Goal: Information Seeking & Learning: Learn about a topic

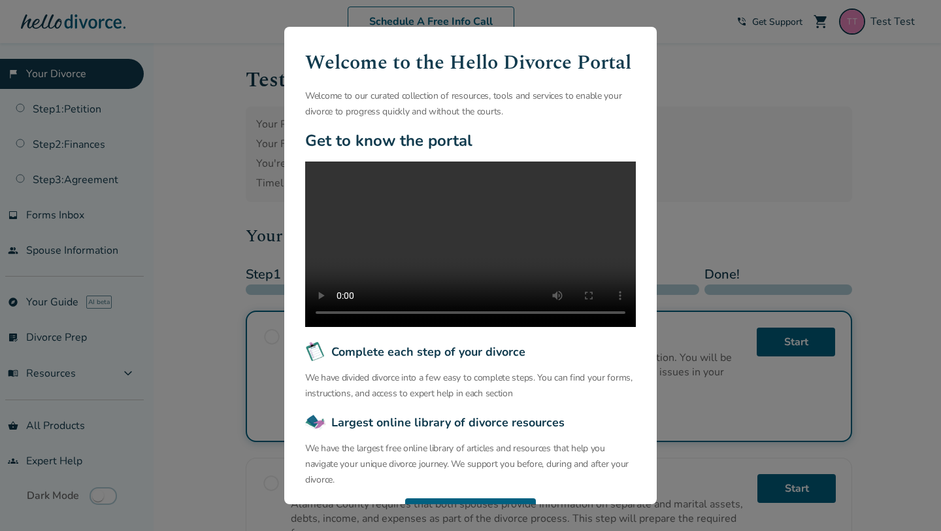
click at [735, 149] on div "Welcome to the Hello Divorce Portal Welcome to our curated collection of resour…" at bounding box center [470, 265] width 941 height 531
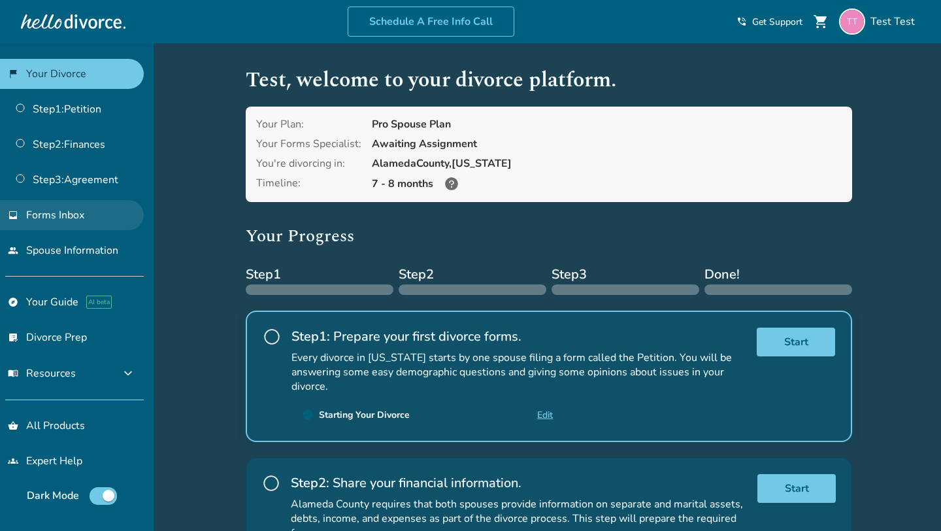
click at [69, 217] on span "Forms Inbox" at bounding box center [55, 215] width 58 height 14
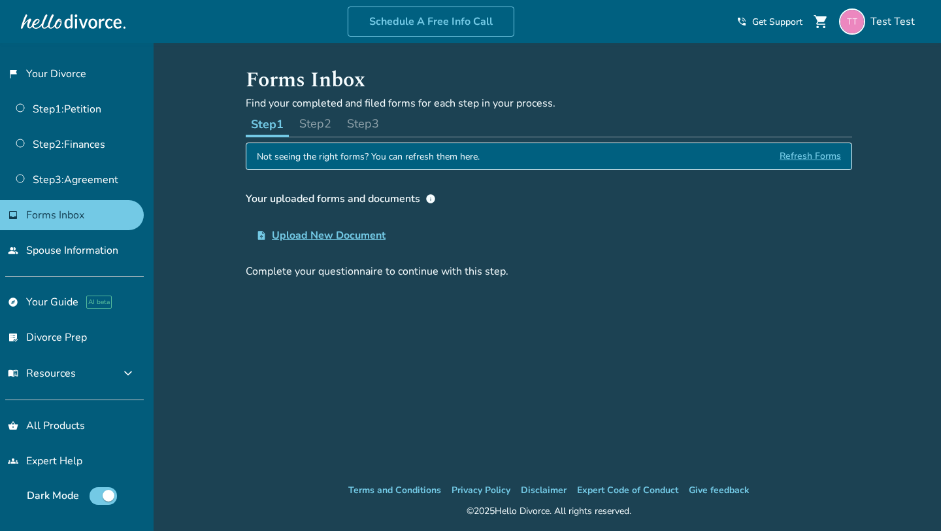
click at [335, 238] on span "Upload New Document" at bounding box center [329, 235] width 114 height 16
click at [0, 0] on input "upload_file Upload New Document" at bounding box center [0, 0] width 0 height 0
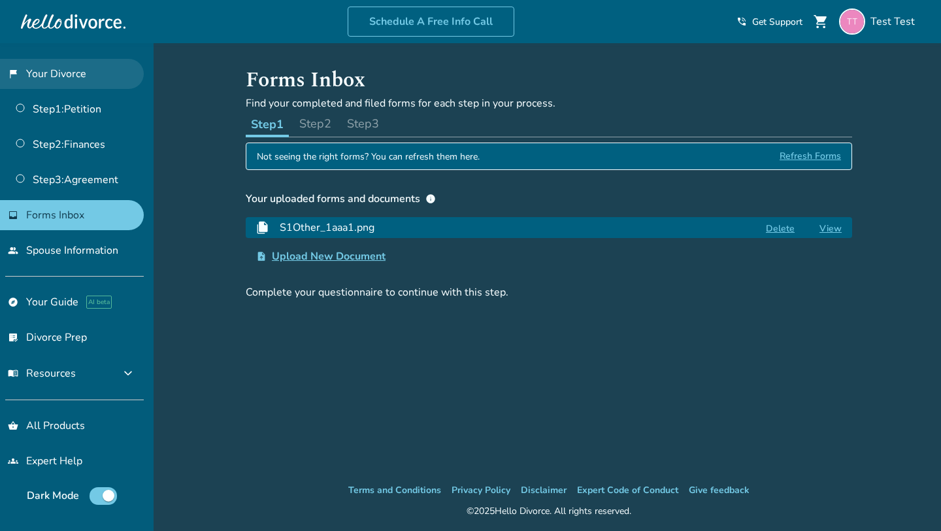
click at [62, 78] on link "flag_2 Your Divorce" at bounding box center [72, 74] width 144 height 30
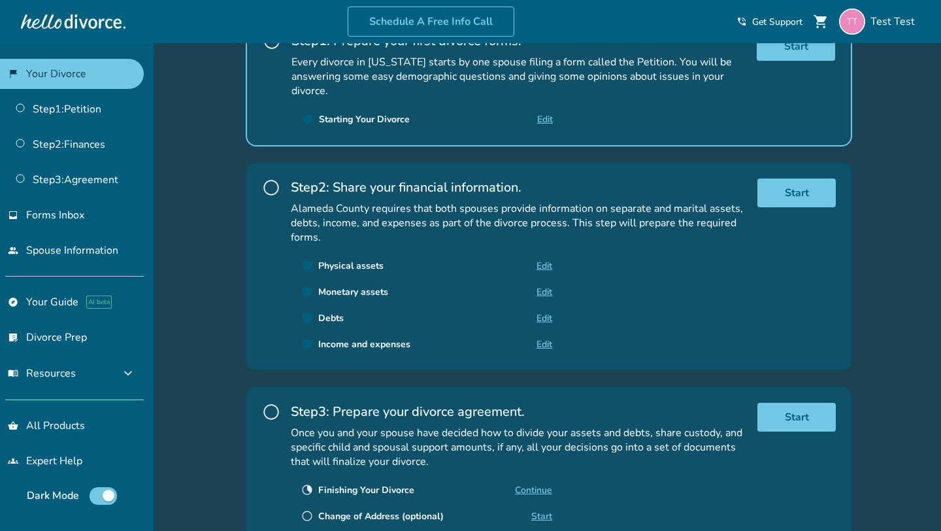
scroll to position [297, 0]
click at [885, 24] on span "Test Test" at bounding box center [895, 21] width 50 height 14
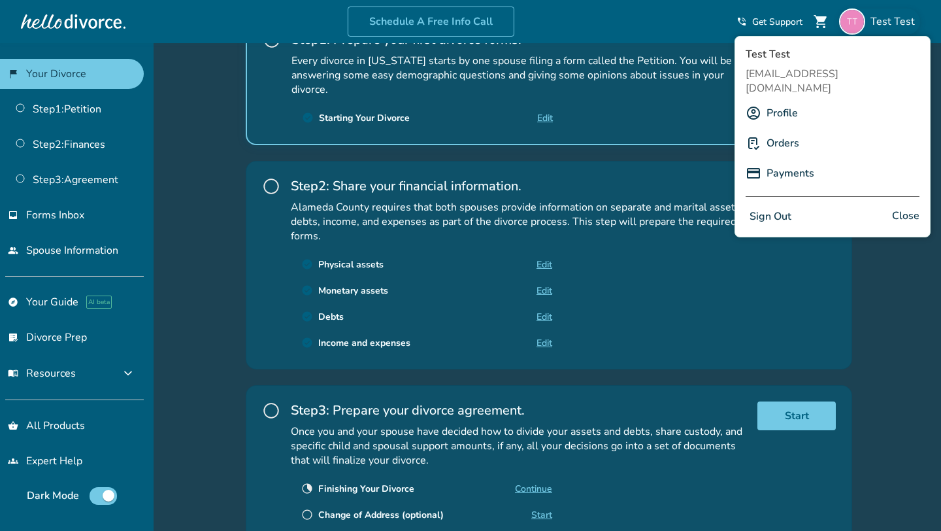
click at [781, 101] on link "Profile" at bounding box center [782, 113] width 31 height 25
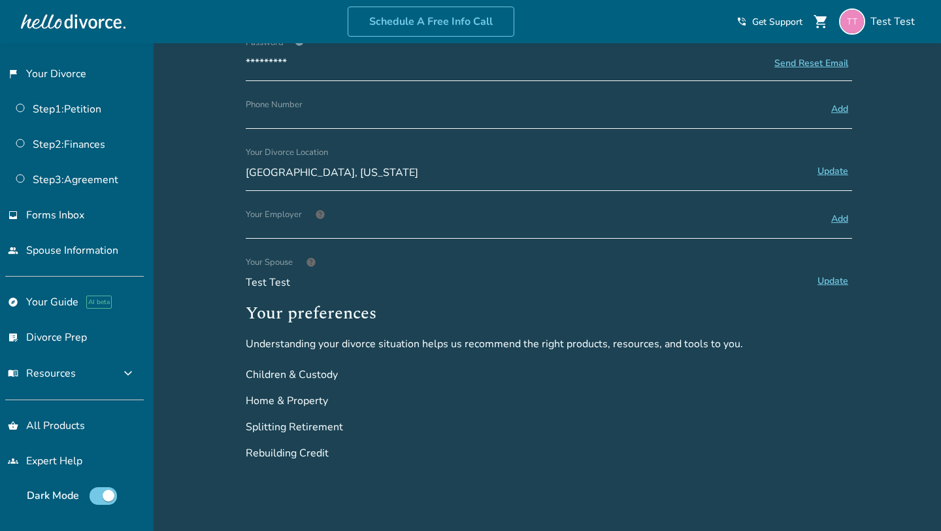
scroll to position [325, 0]
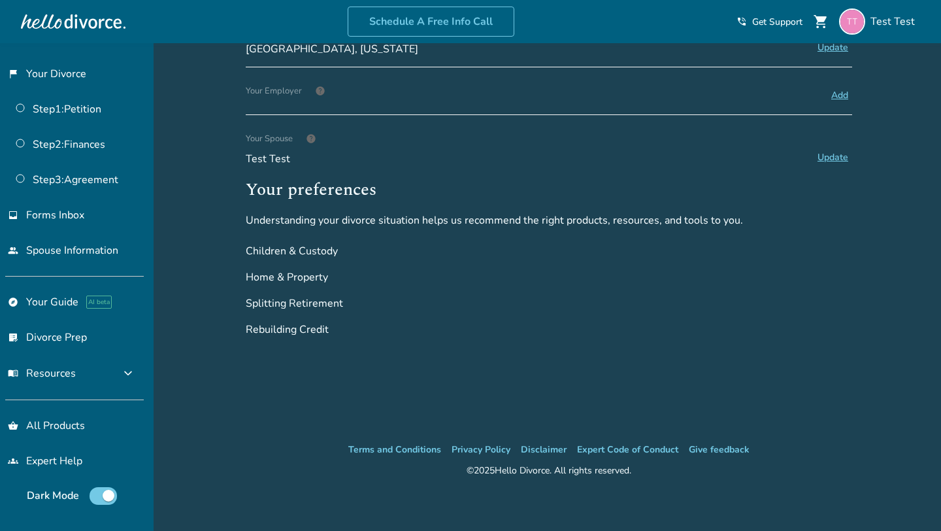
click at [831, 311] on div "Splitting Retirement" at bounding box center [549, 303] width 606 height 26
click at [135, 373] on span "expand_more" at bounding box center [128, 373] width 16 height 16
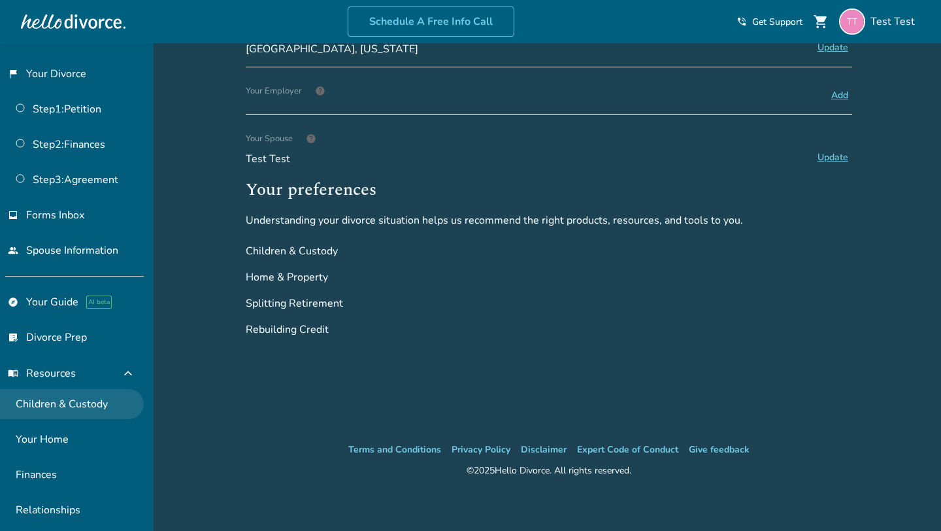
scroll to position [144, 0]
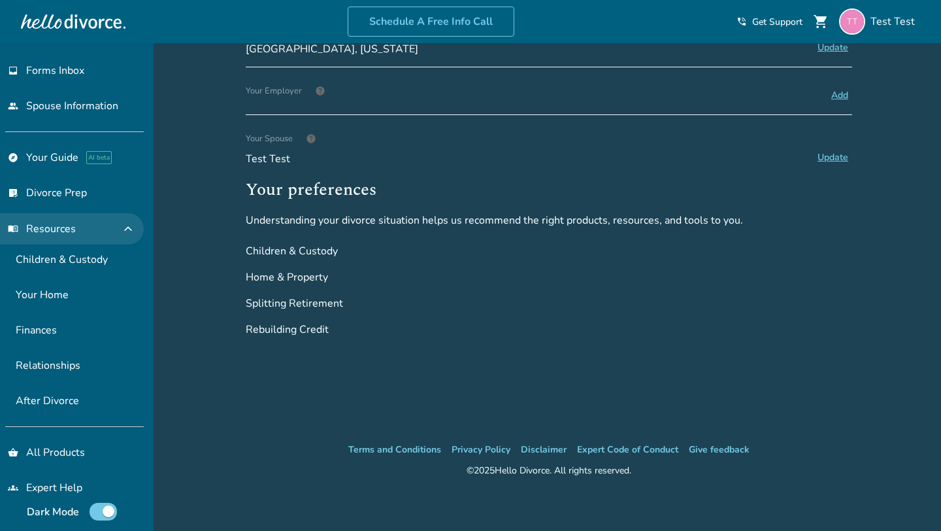
click at [136, 230] on span "expand_less" at bounding box center [128, 229] width 16 height 16
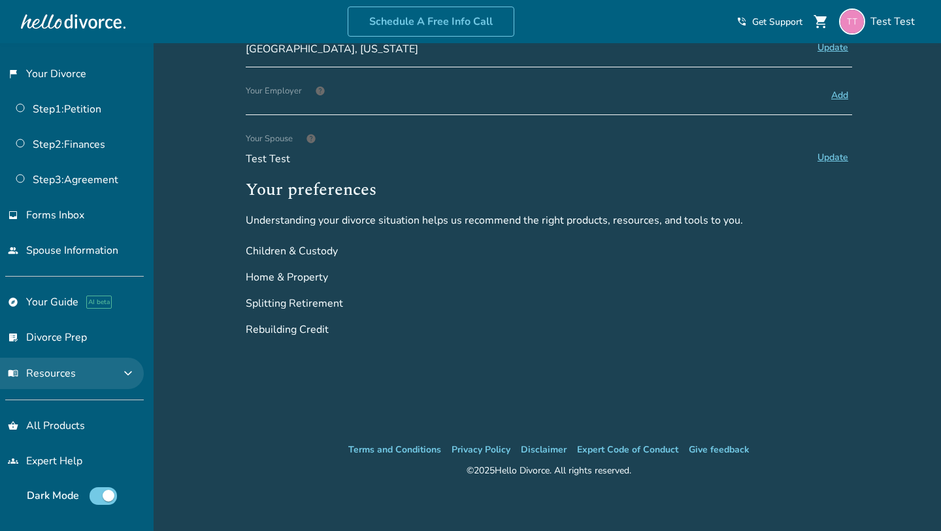
scroll to position [0, 0]
click at [122, 367] on button "menu_book Resources expand_more" at bounding box center [72, 372] width 144 height 31
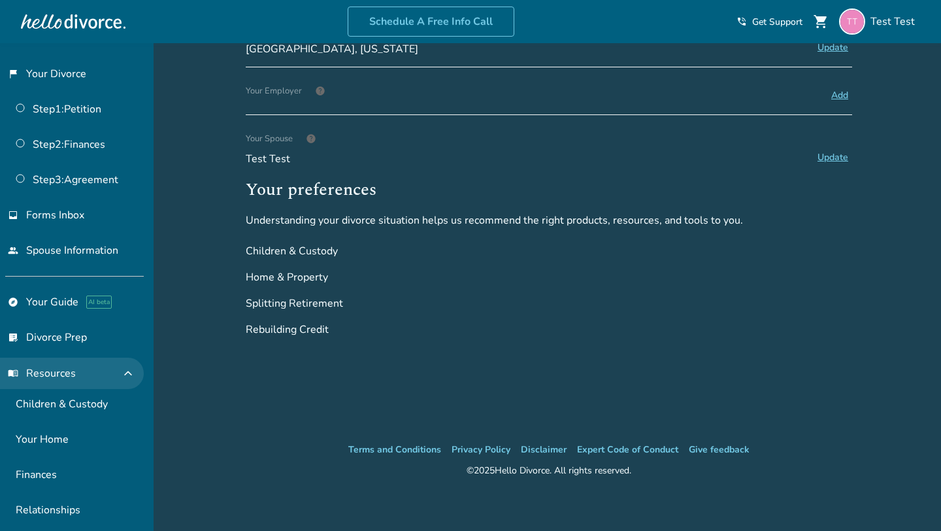
scroll to position [144, 0]
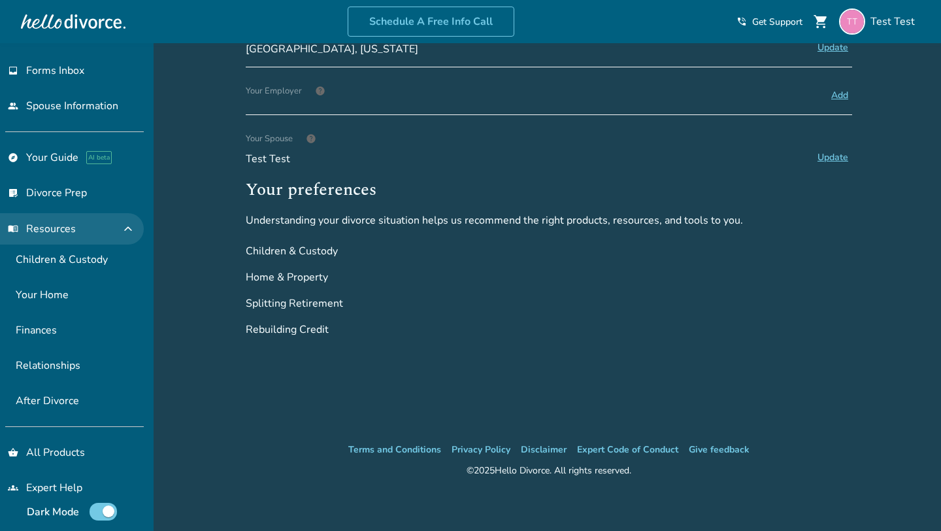
click at [136, 223] on span "expand_less" at bounding box center [128, 229] width 16 height 16
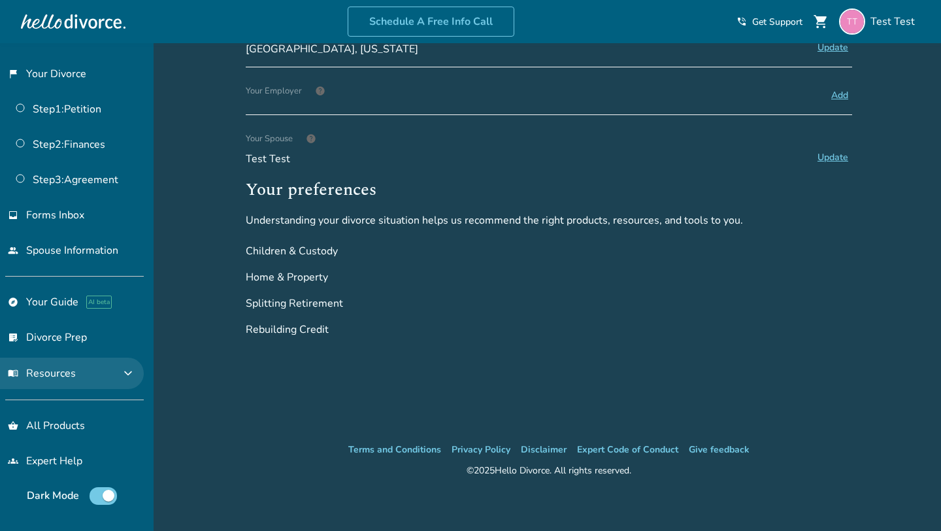
scroll to position [0, 0]
click at [135, 369] on span "expand_more" at bounding box center [128, 373] width 16 height 16
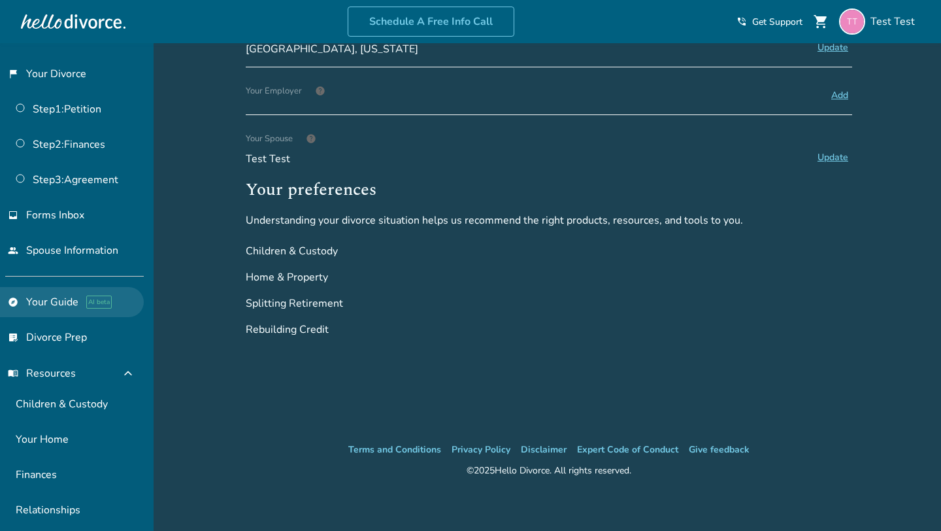
scroll to position [144, 0]
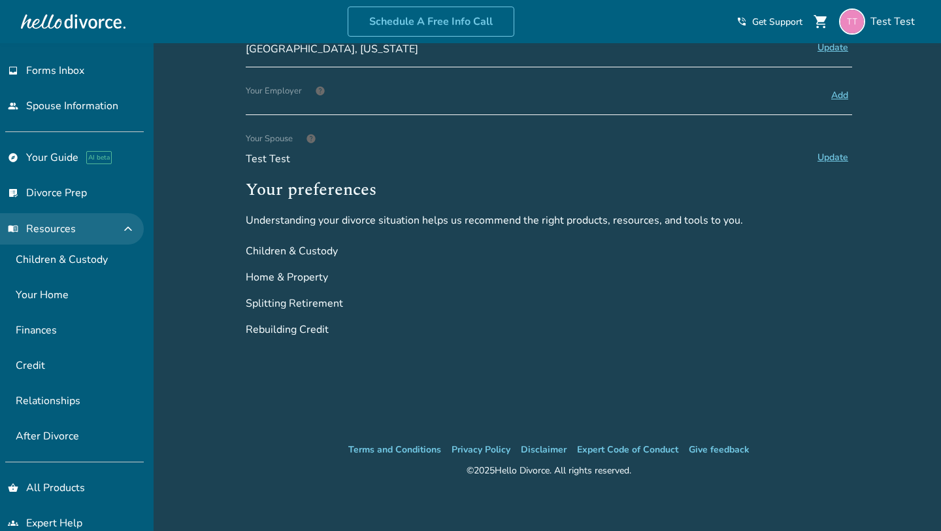
click at [136, 227] on span "expand_less" at bounding box center [128, 229] width 16 height 16
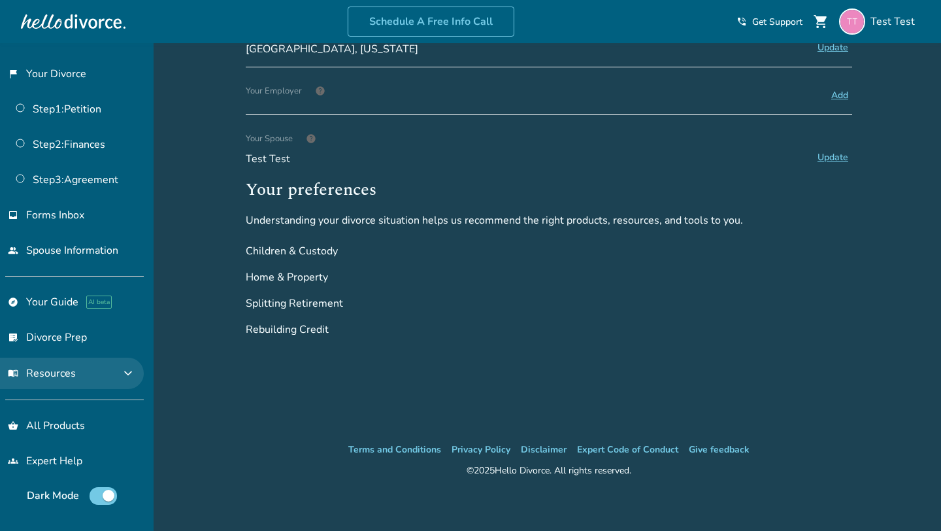
click at [136, 369] on span "expand_more" at bounding box center [128, 373] width 16 height 16
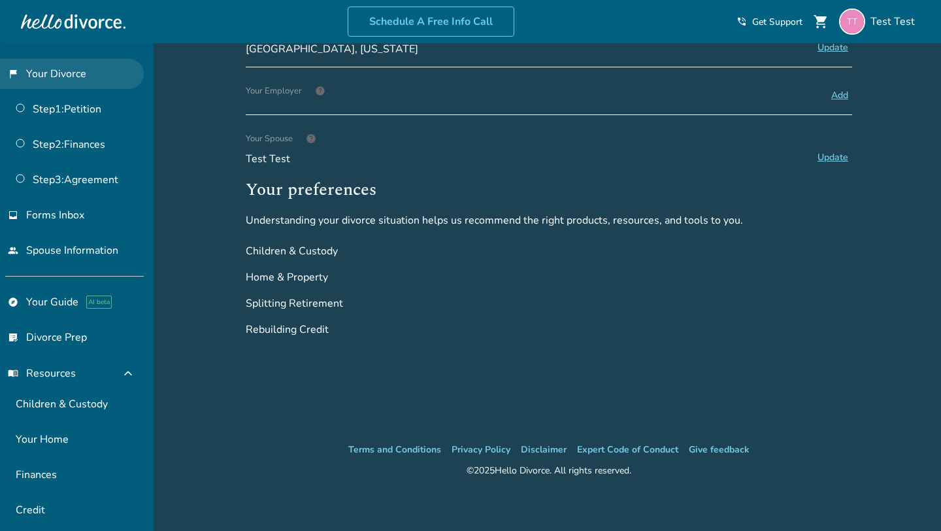
click at [67, 62] on link "flag_2 Your Divorce" at bounding box center [72, 74] width 144 height 30
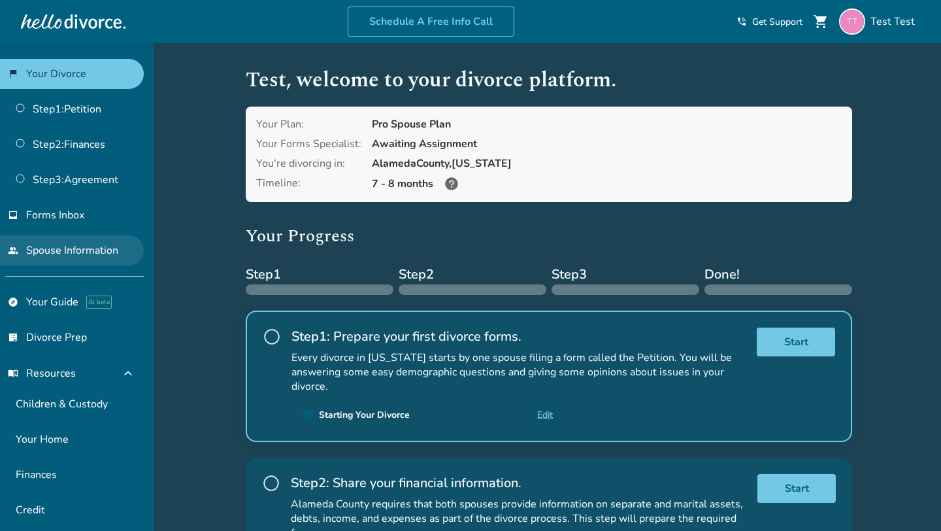
click at [54, 247] on link "people Spouse Information" at bounding box center [72, 250] width 144 height 30
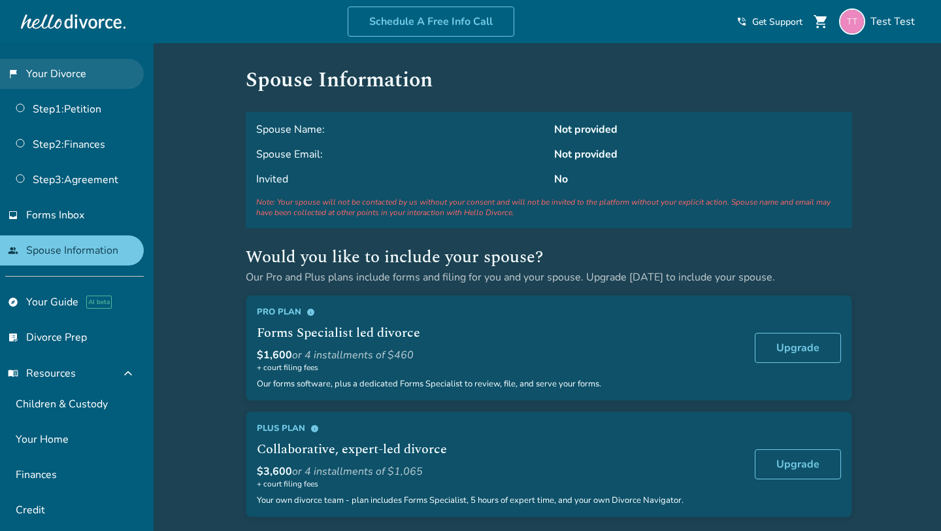
click at [61, 67] on link "flag_2 Your Divorce" at bounding box center [72, 74] width 144 height 30
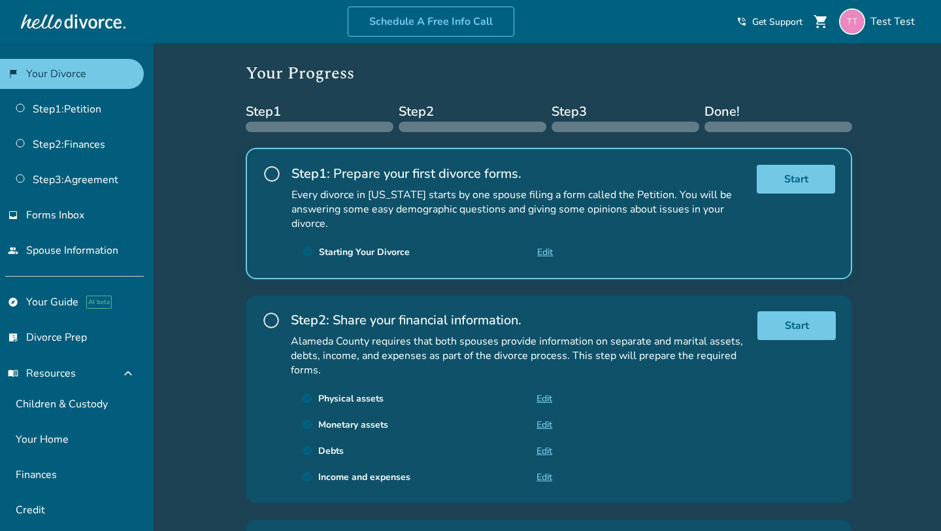
scroll to position [167, 0]
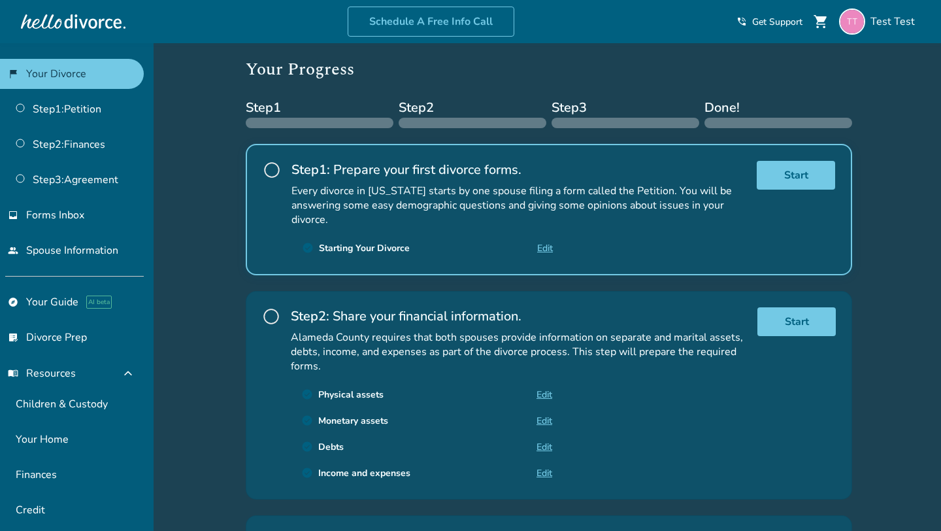
click at [163, 141] on div "Added to cart Test , welcome to your divorce platform. Your Plan: Pro Spouse Pl…" at bounding box center [470, 329] width 941 height 907
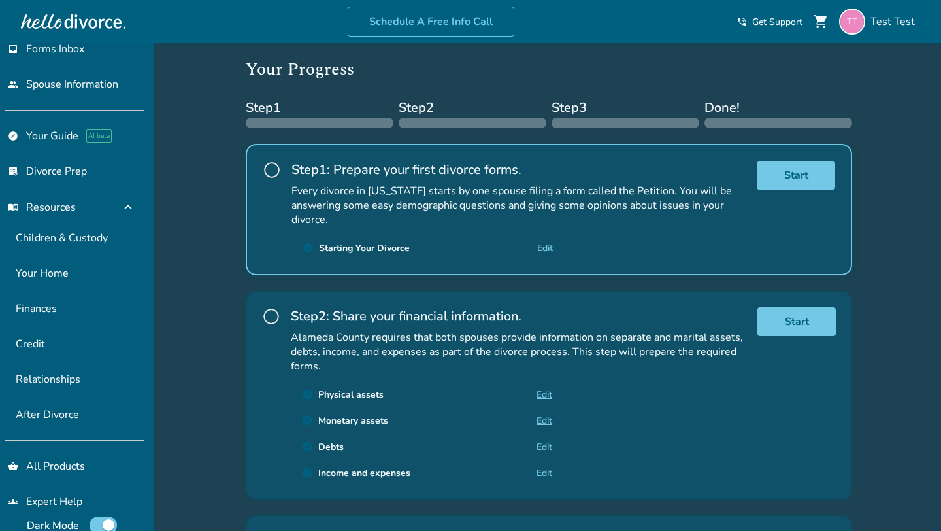
scroll to position [180, 0]
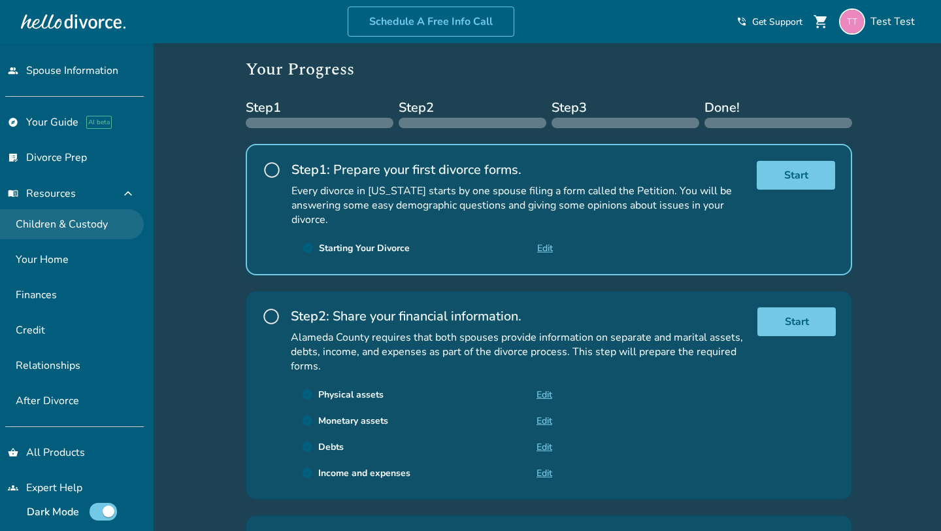
click at [58, 220] on link "Children & Custody" at bounding box center [72, 224] width 144 height 30
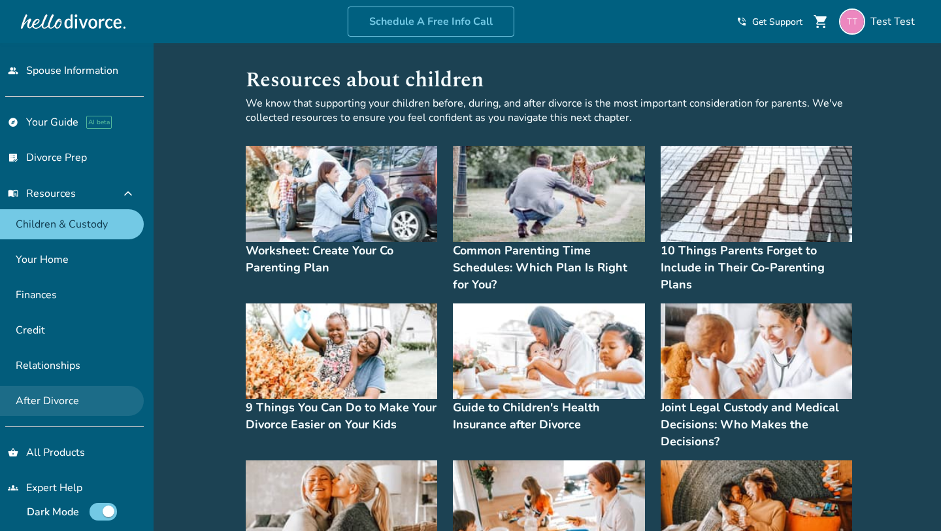
click at [53, 401] on link "After Divorce" at bounding box center [72, 401] width 144 height 30
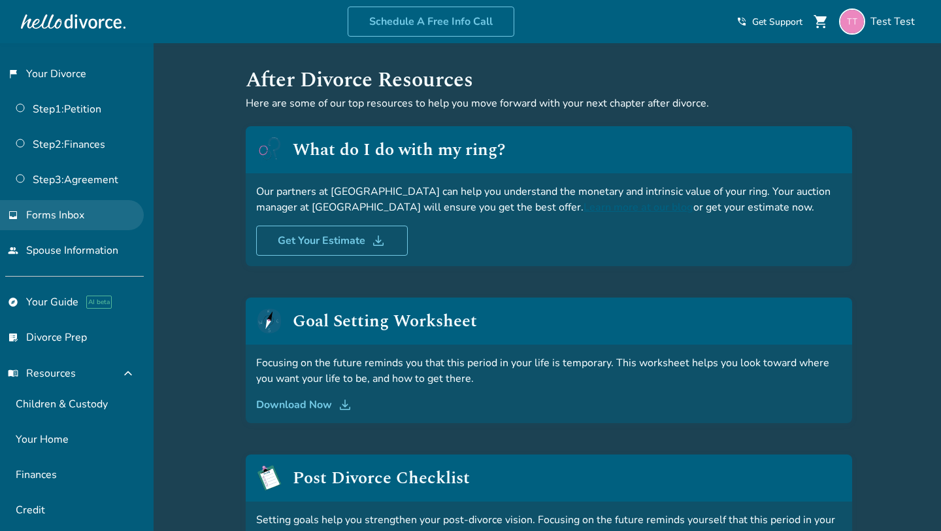
click at [52, 216] on span "Forms Inbox" at bounding box center [55, 215] width 58 height 14
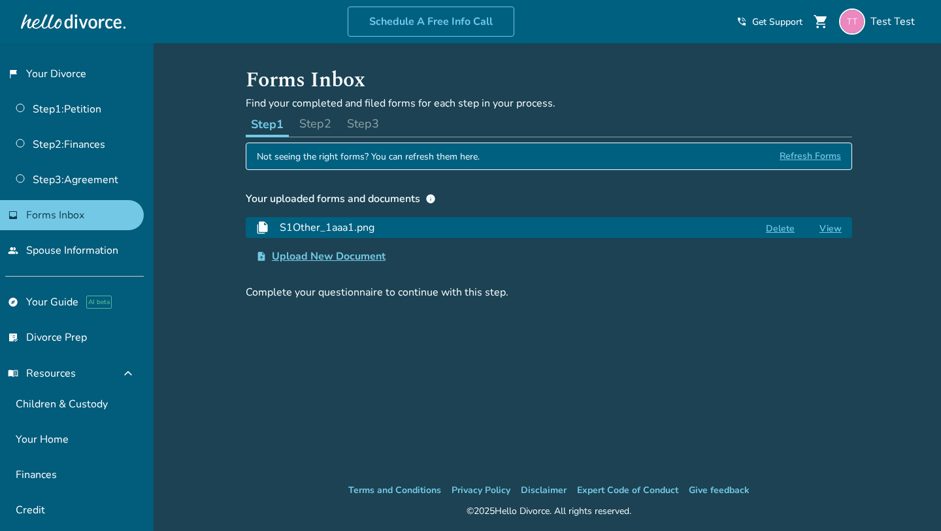
click at [313, 124] on button "Step 2" at bounding box center [315, 123] width 42 height 26
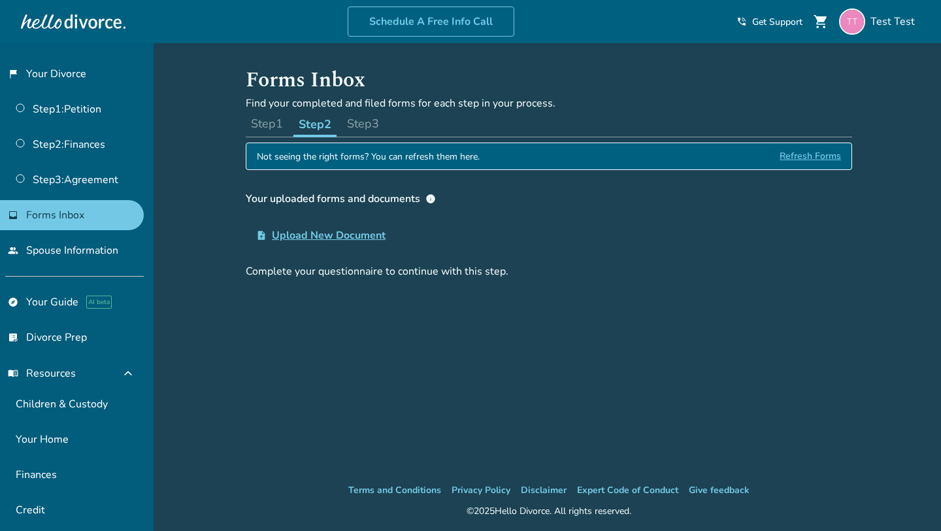
click at [269, 125] on button "Step 1" at bounding box center [267, 123] width 42 height 26
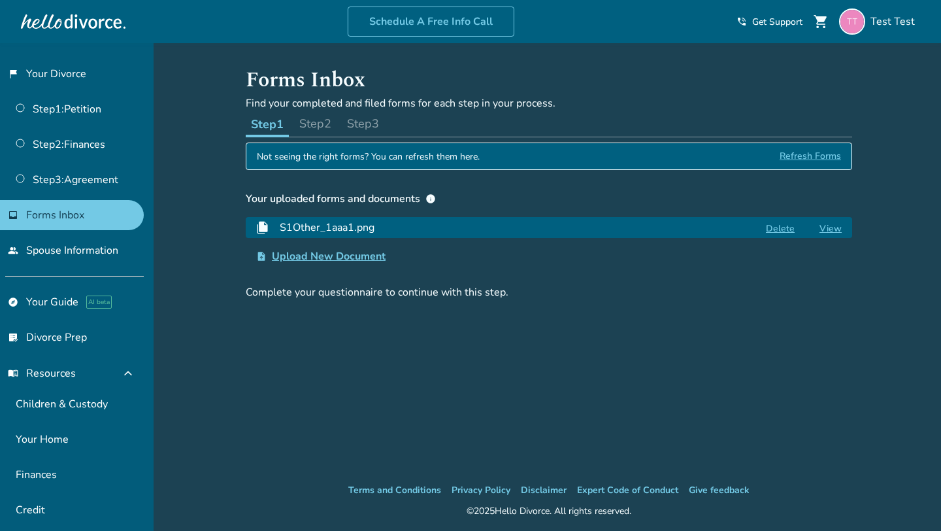
click at [284, 73] on h1 "Forms Inbox" at bounding box center [549, 80] width 606 height 32
drag, startPoint x: 284, startPoint y: 73, endPoint x: 351, endPoint y: 77, distance: 66.8
click at [351, 77] on h1 "Forms Inbox" at bounding box center [549, 80] width 606 height 32
copy h1 "Forms Inbox"
click at [351, 77] on h1 "Forms Inbox" at bounding box center [549, 80] width 606 height 32
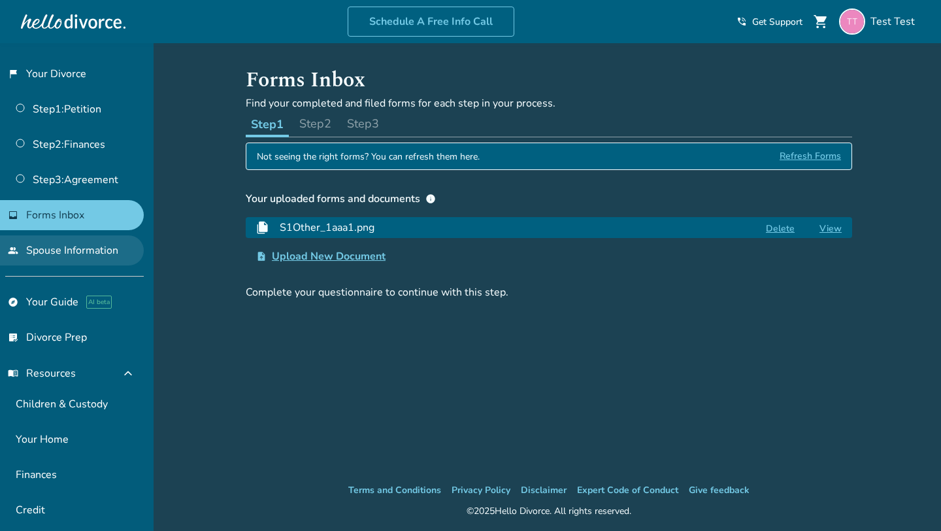
click at [50, 248] on link "people Spouse Information" at bounding box center [72, 250] width 144 height 30
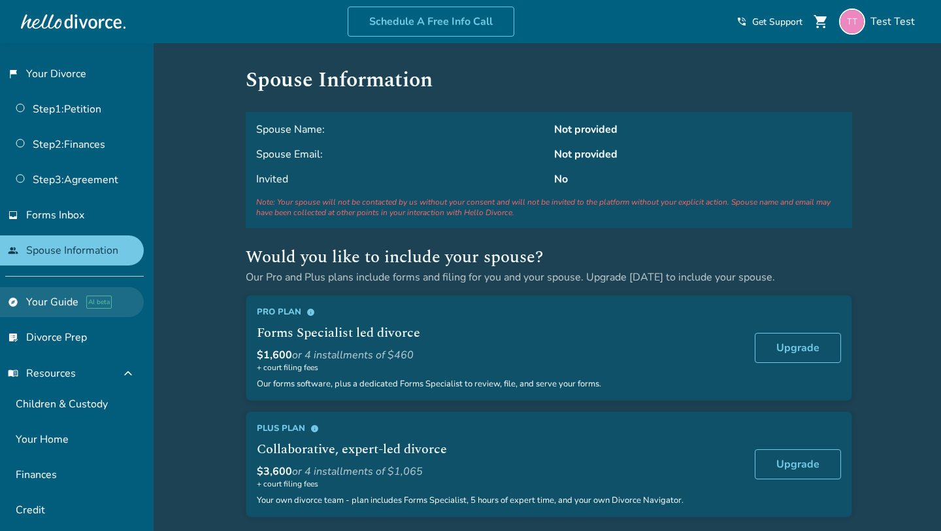
click at [38, 301] on link "explore Your Guide AI beta" at bounding box center [72, 302] width 144 height 30
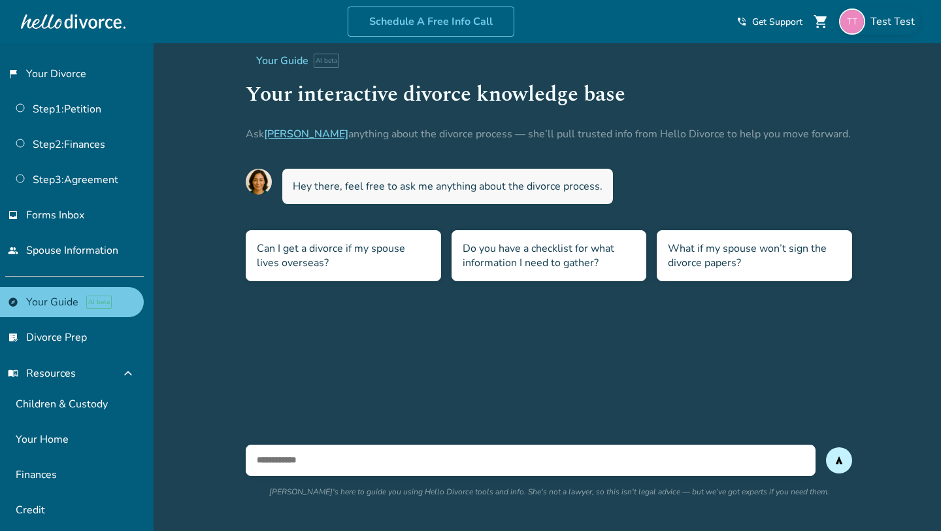
click at [868, 27] on div "Test Test" at bounding box center [879, 21] width 81 height 26
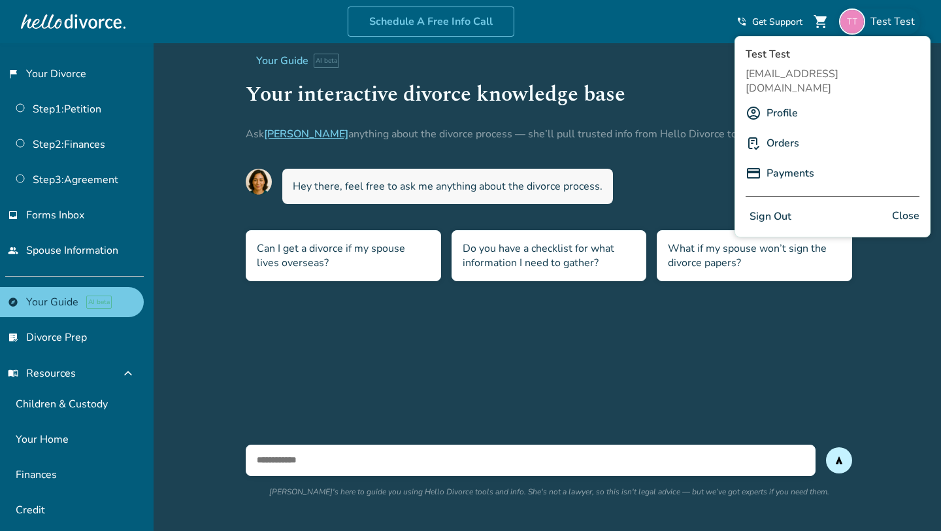
click at [795, 101] on link "Profile" at bounding box center [782, 113] width 31 height 25
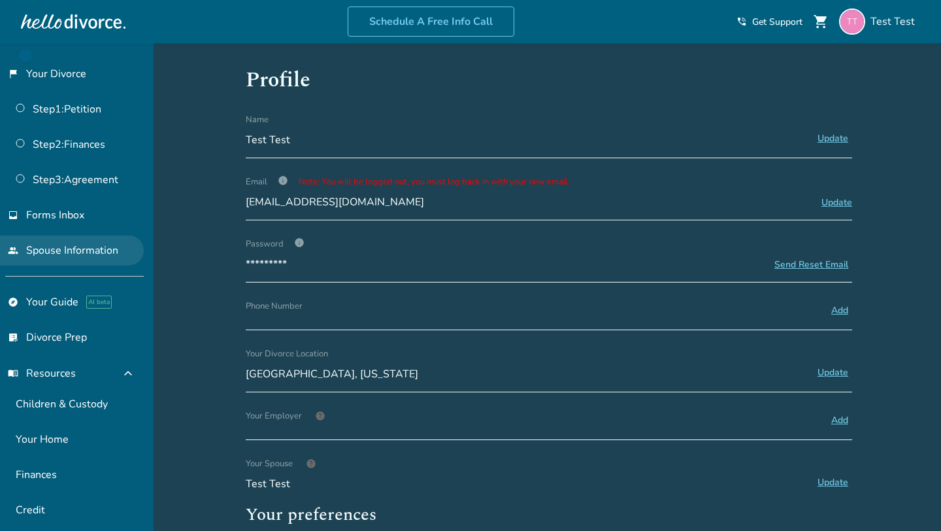
click at [60, 240] on link "people Spouse Information" at bounding box center [72, 250] width 144 height 30
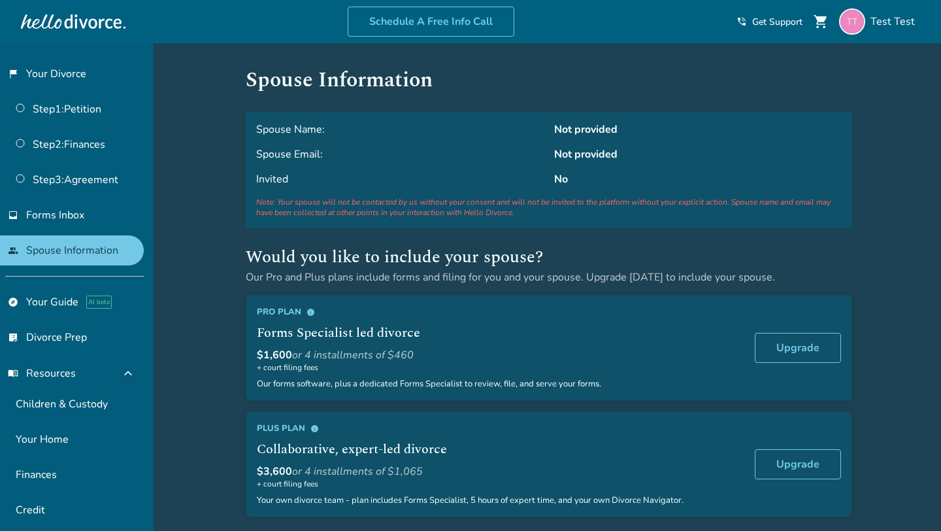
click at [262, 255] on h2 "Would you like to include your spouse?" at bounding box center [549, 257] width 606 height 26
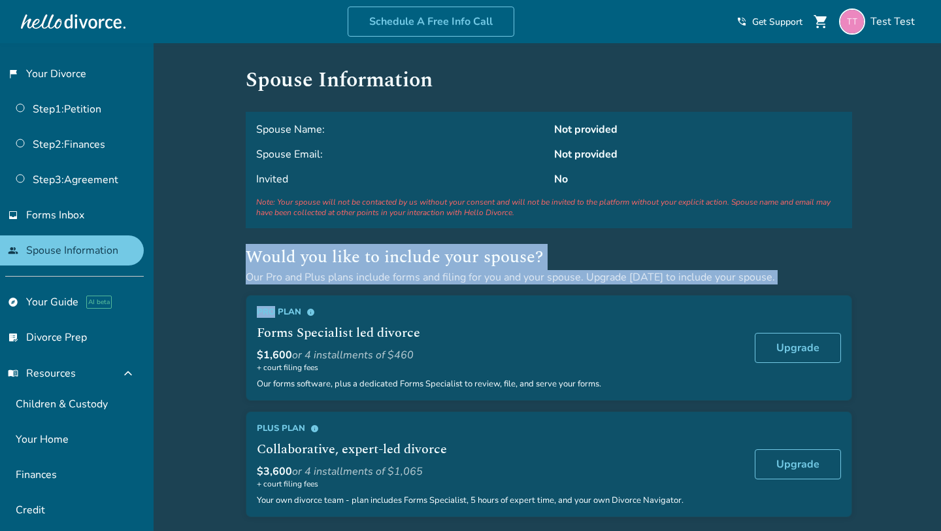
drag, startPoint x: 262, startPoint y: 255, endPoint x: 604, endPoint y: 289, distance: 344.1
click at [605, 289] on div "Would you like to include your spouse? Our Pro and Plus plans include forms and…" at bounding box center [549, 380] width 606 height 273
click at [578, 284] on div "Would you like to include your spouse? Our Pro and Plus plans include forms and…" at bounding box center [549, 380] width 606 height 273
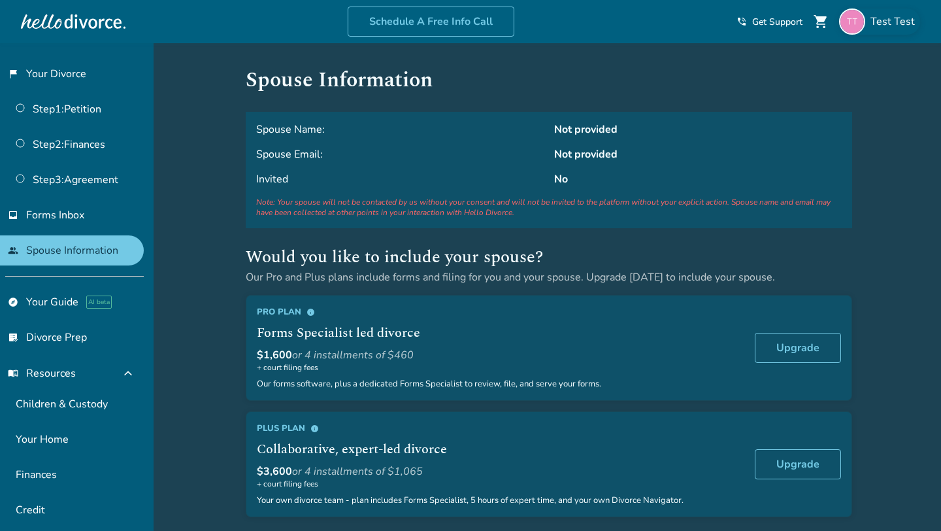
click at [886, 19] on span "Test Test" at bounding box center [895, 21] width 50 height 14
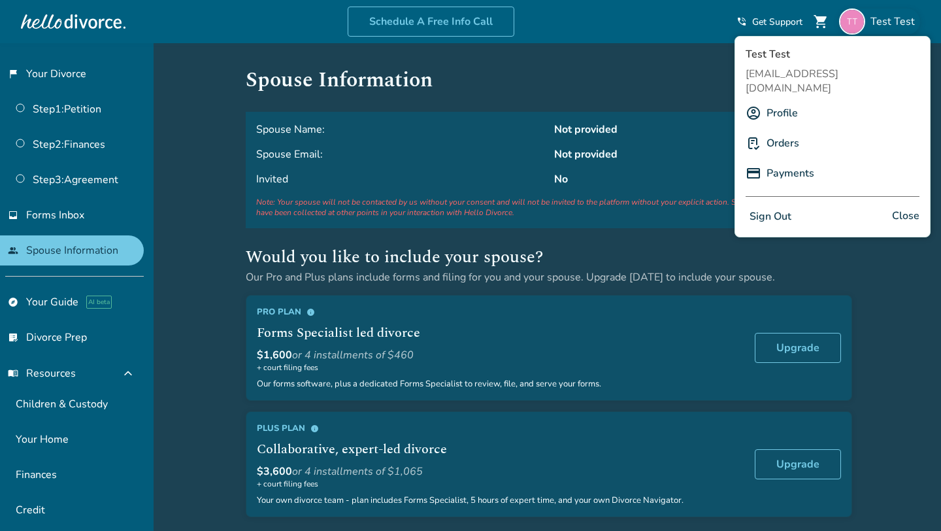
click at [882, 20] on span "Test Test" at bounding box center [895, 21] width 50 height 14
click at [61, 78] on link "flag_2 Your Divorce" at bounding box center [72, 74] width 144 height 30
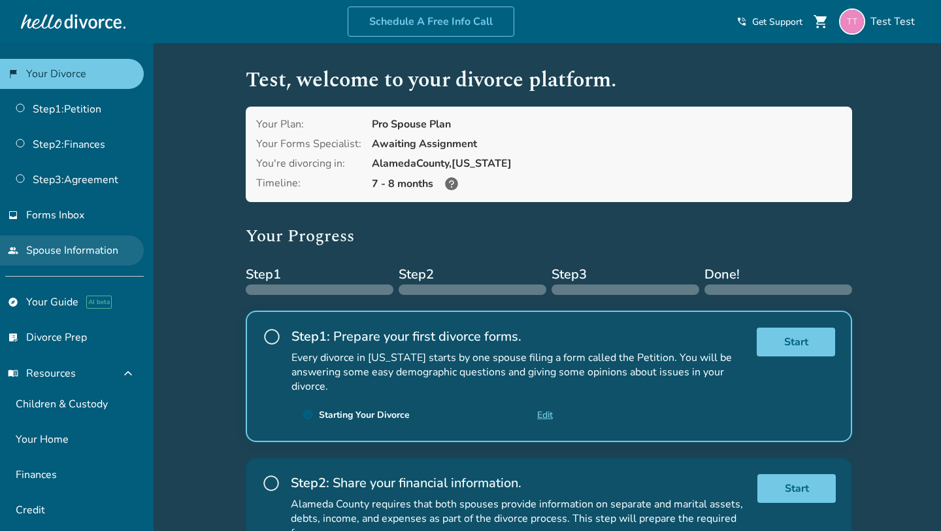
click at [94, 248] on link "people Spouse Information" at bounding box center [72, 250] width 144 height 30
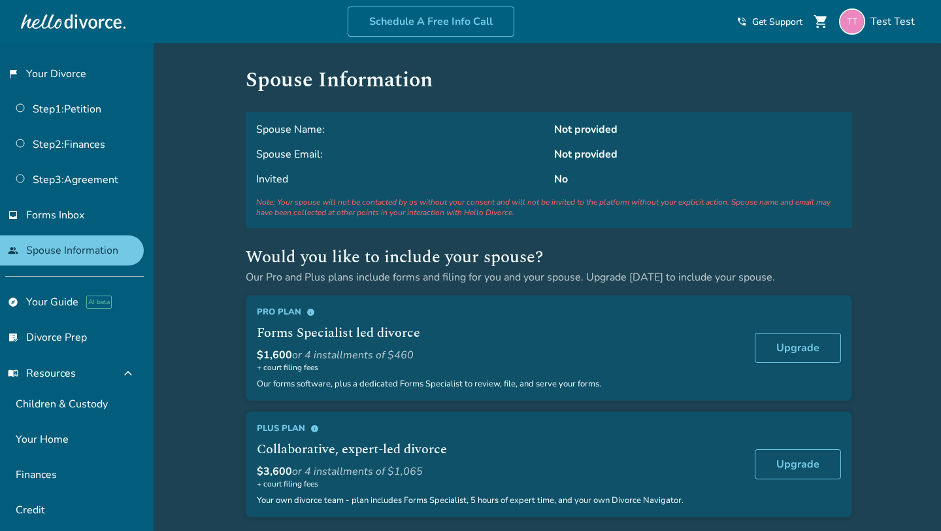
click at [268, 249] on h2 "Would you like to include your spouse?" at bounding box center [549, 257] width 606 height 26
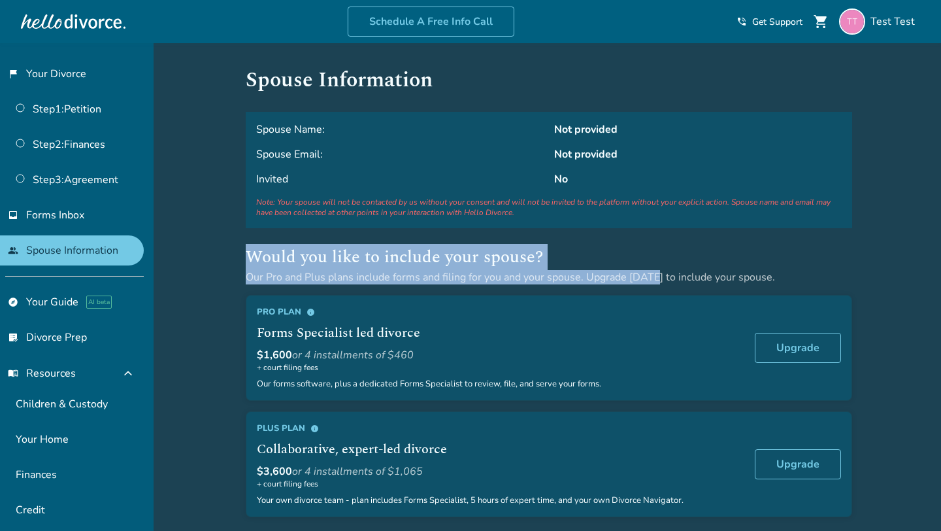
drag, startPoint x: 268, startPoint y: 249, endPoint x: 653, endPoint y: 274, distance: 385.7
click at [653, 274] on div "Would you like to include your spouse? Our Pro and Plus plans include forms and…" at bounding box center [549, 264] width 606 height 41
click at [653, 274] on p "Our Pro and Plus plans include forms and filing for you and your spouse. Upgrad…" at bounding box center [549, 277] width 606 height 14
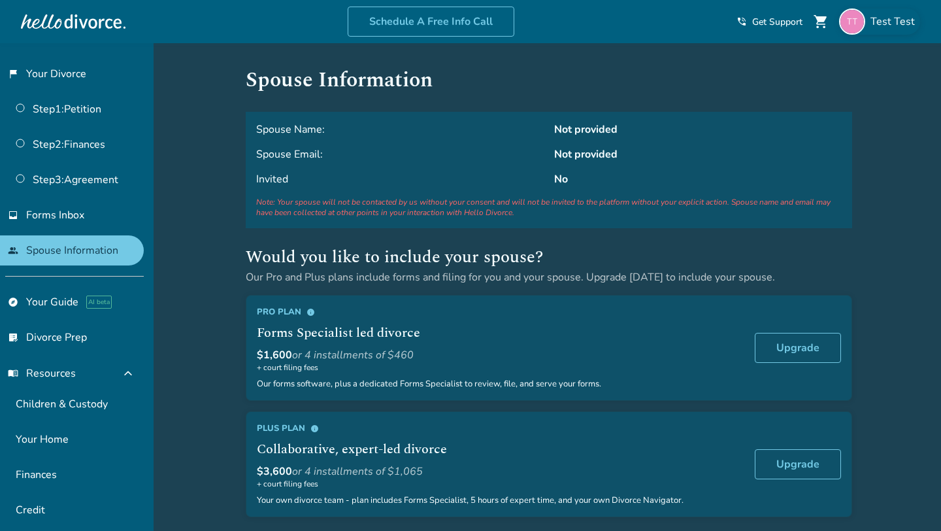
click at [878, 16] on span "Test Test" at bounding box center [895, 21] width 50 height 14
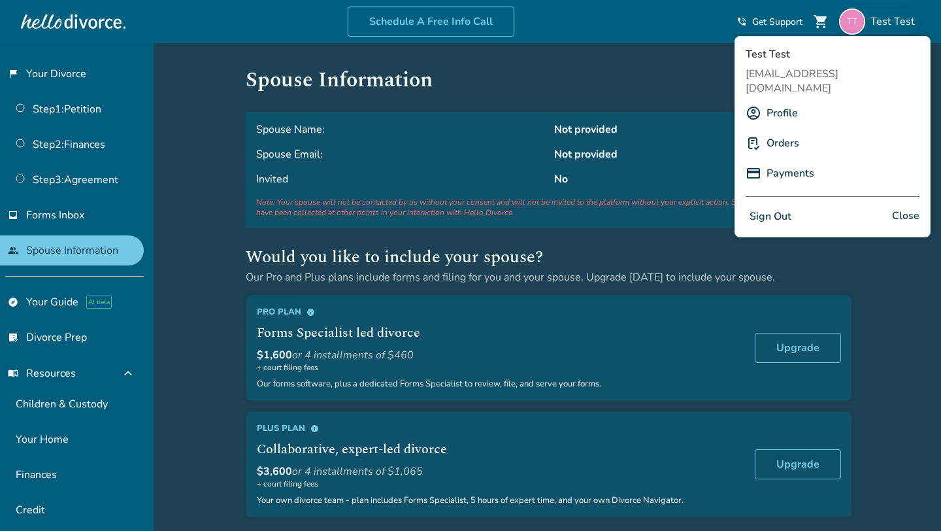
click at [780, 101] on link "Profile" at bounding box center [782, 113] width 31 height 25
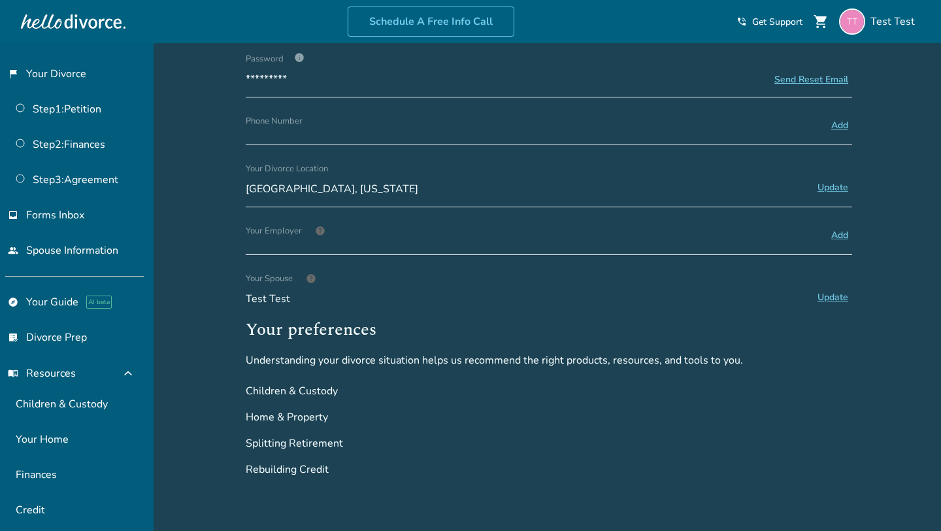
scroll to position [186, 0]
click at [277, 297] on span "Test Test" at bounding box center [527, 297] width 563 height 14
click at [269, 295] on span "Test Test" at bounding box center [527, 297] width 563 height 14
click at [82, 252] on link "people Spouse Information" at bounding box center [72, 250] width 144 height 30
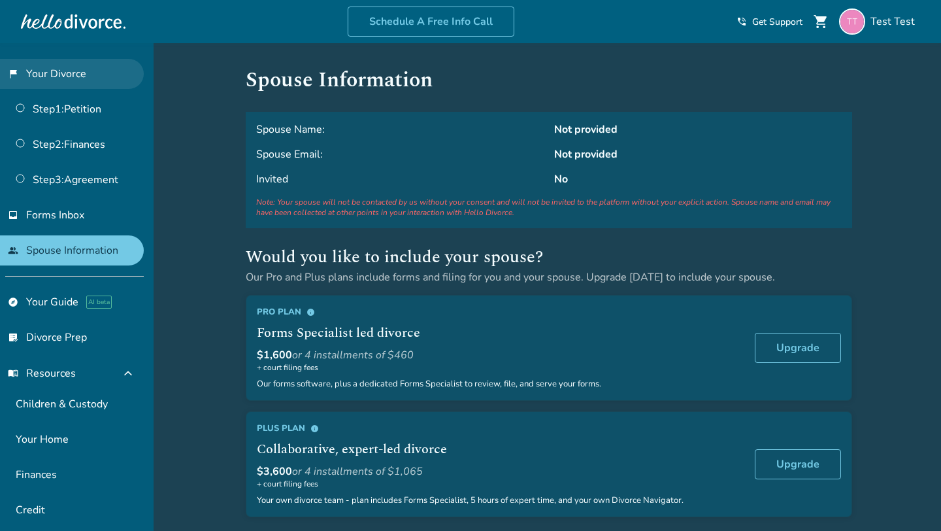
click at [88, 73] on link "flag_2 Your Divorce" at bounding box center [72, 74] width 144 height 30
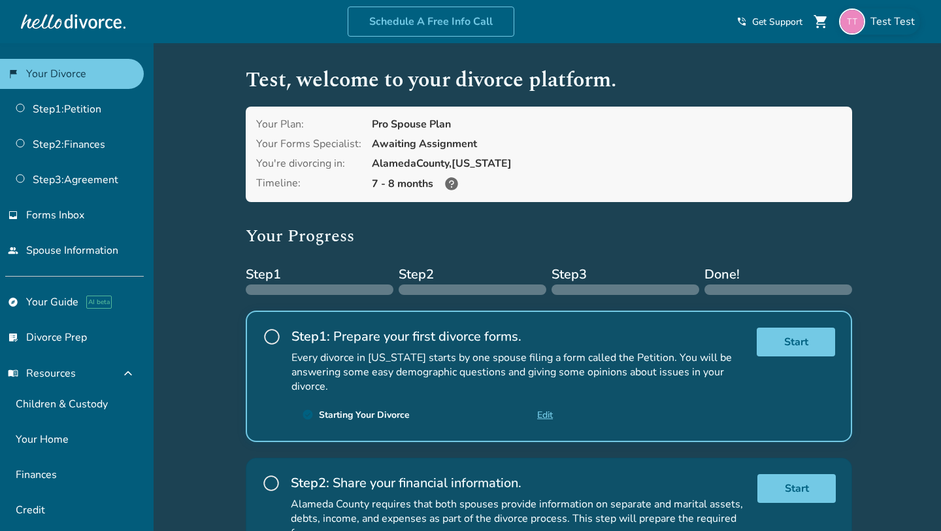
click at [890, 26] on span "Test Test" at bounding box center [895, 21] width 50 height 14
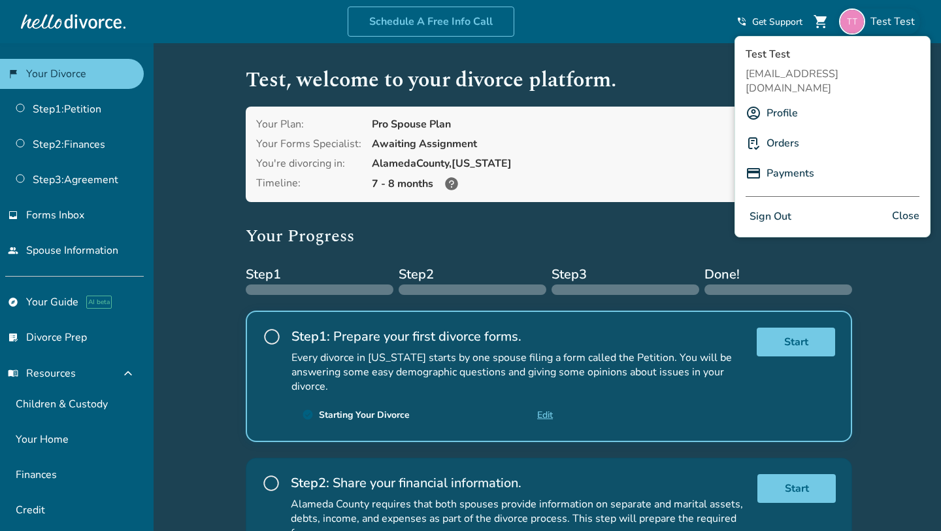
click at [784, 101] on link "Profile" at bounding box center [782, 113] width 31 height 25
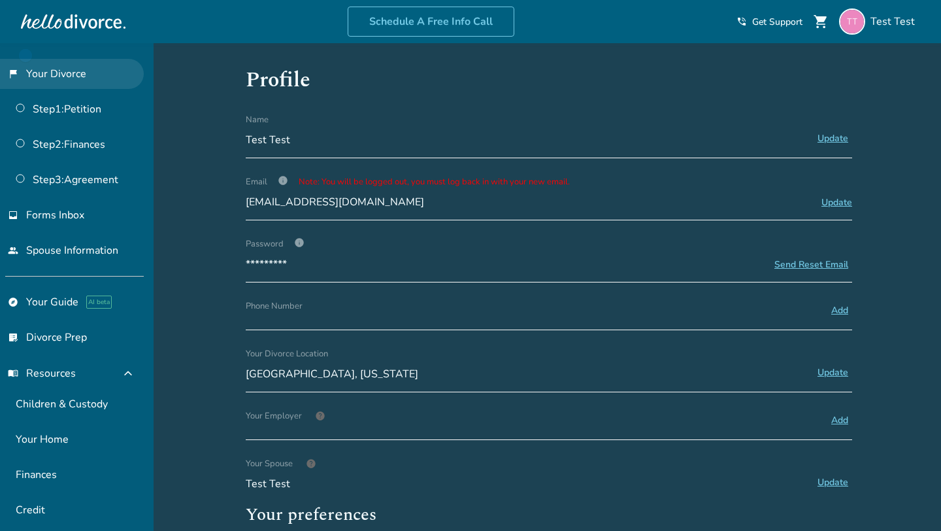
click at [91, 61] on link "flag_2 Your Divorce" at bounding box center [72, 74] width 144 height 30
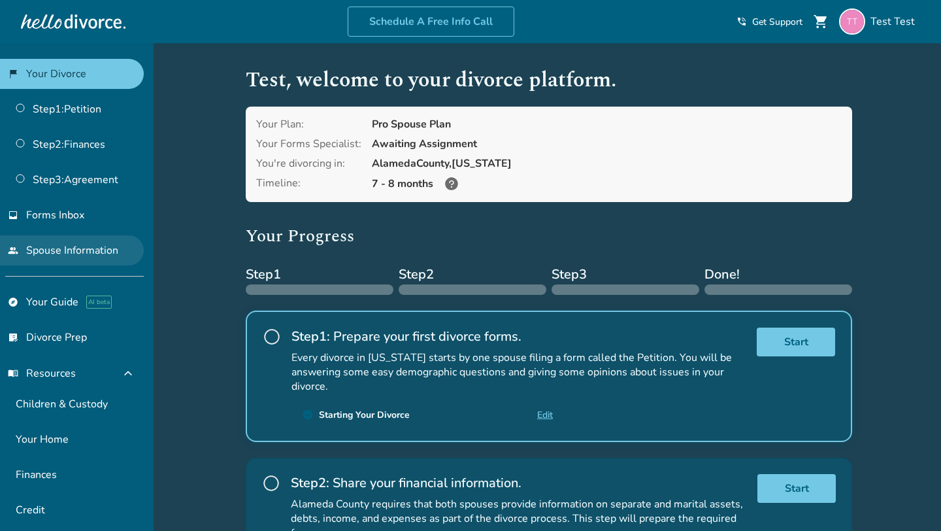
click at [61, 242] on link "people Spouse Information" at bounding box center [72, 250] width 144 height 30
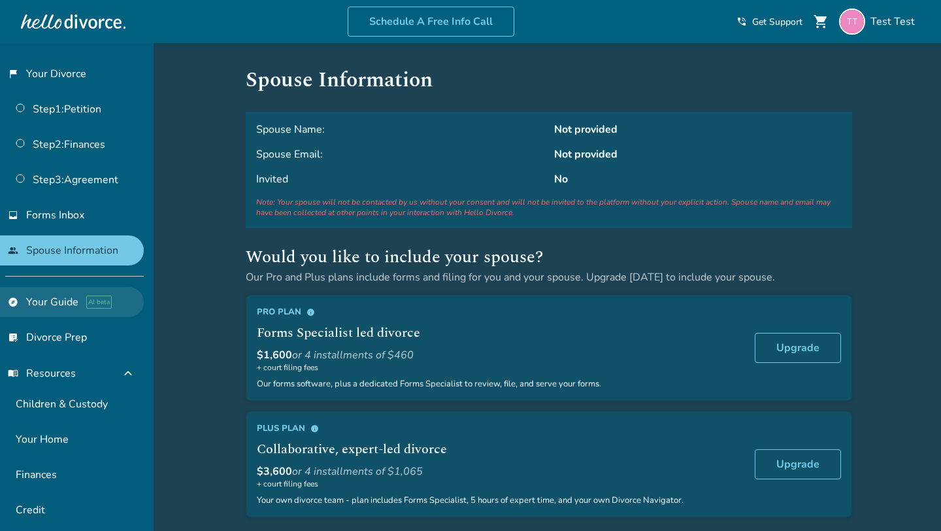
click at [42, 295] on link "explore Your Guide AI beta" at bounding box center [72, 302] width 144 height 30
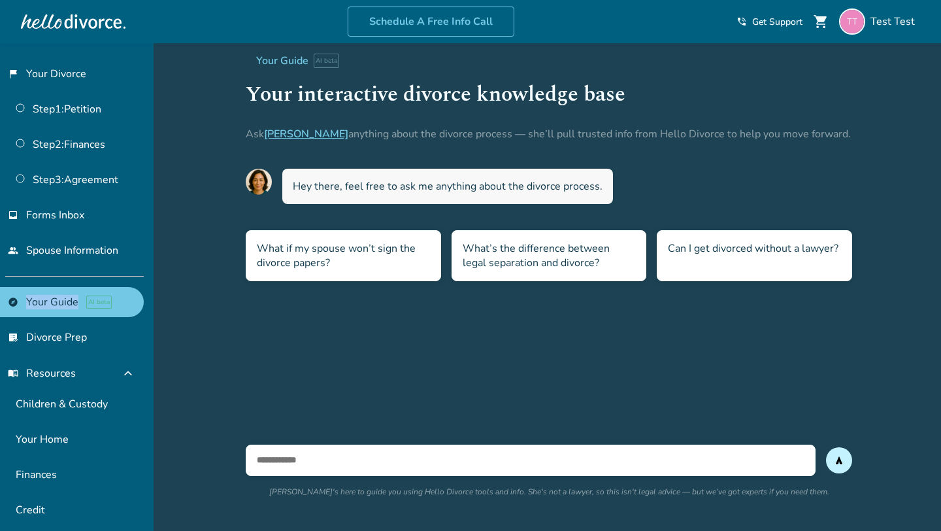
drag, startPoint x: 4, startPoint y: 281, endPoint x: 74, endPoint y: 304, distance: 74.2
click at [76, 305] on div "flag_2 Your Divorce Step 1 : Petition Step 2 : Finances Step 3 : Agreement inbo…" at bounding box center [77, 287] width 154 height 488
copy link "Your Guide"
click at [215, 269] on div "Added to cart Your Guide AI beta Your interactive divorce knowledge base Ask Ha…" at bounding box center [470, 308] width 941 height 531
click at [65, 322] on link "list_alt_check Divorce Prep" at bounding box center [72, 337] width 144 height 30
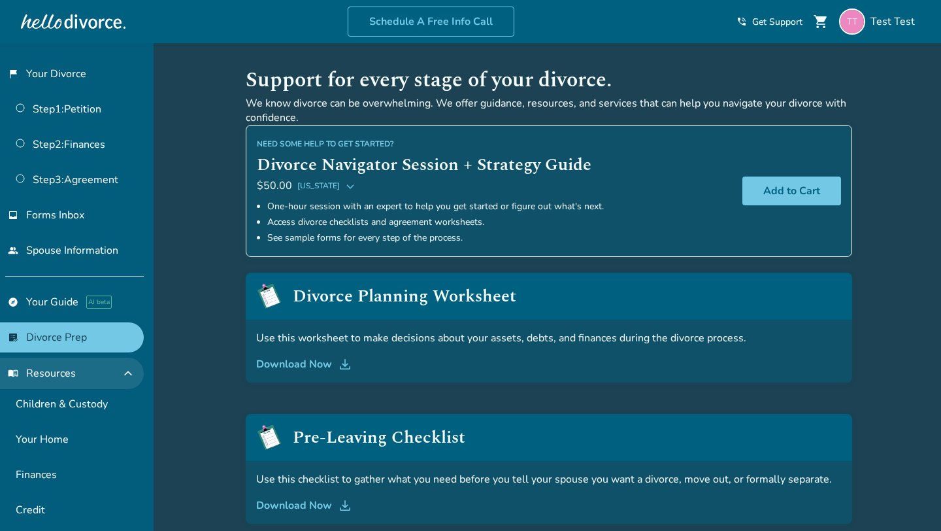
click at [49, 361] on button "menu_book Resources expand_less" at bounding box center [72, 372] width 144 height 31
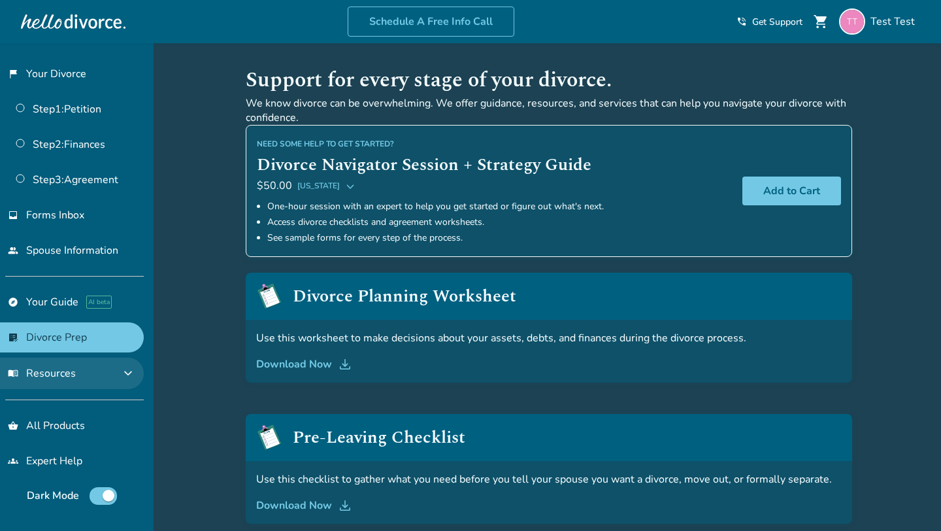
click at [49, 361] on button "menu_book Resources expand_more" at bounding box center [72, 372] width 144 height 31
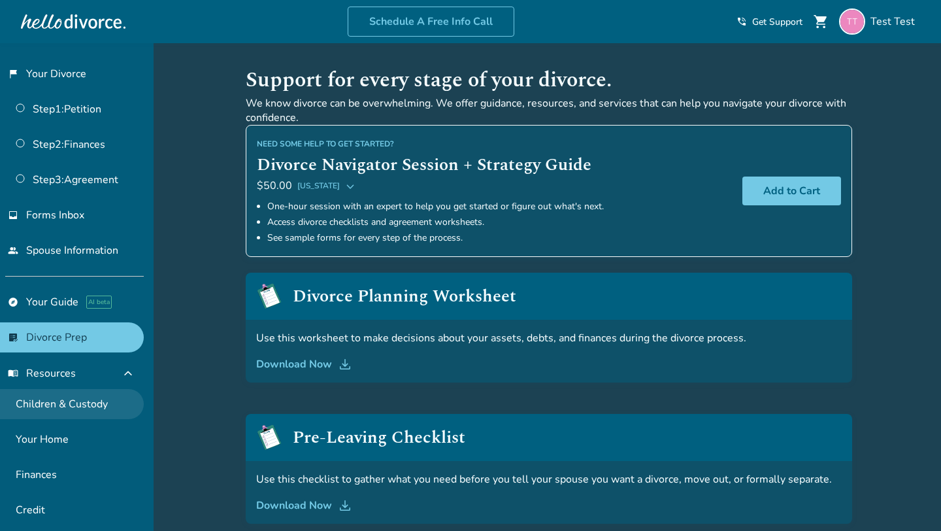
click at [48, 395] on link "Children & Custody" at bounding box center [72, 404] width 144 height 30
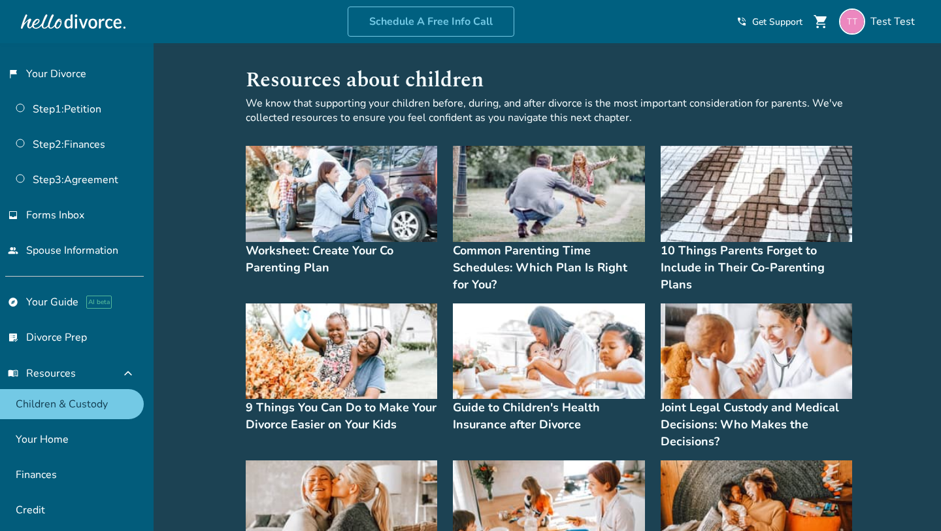
click at [323, 199] on img at bounding box center [341, 194] width 191 height 96
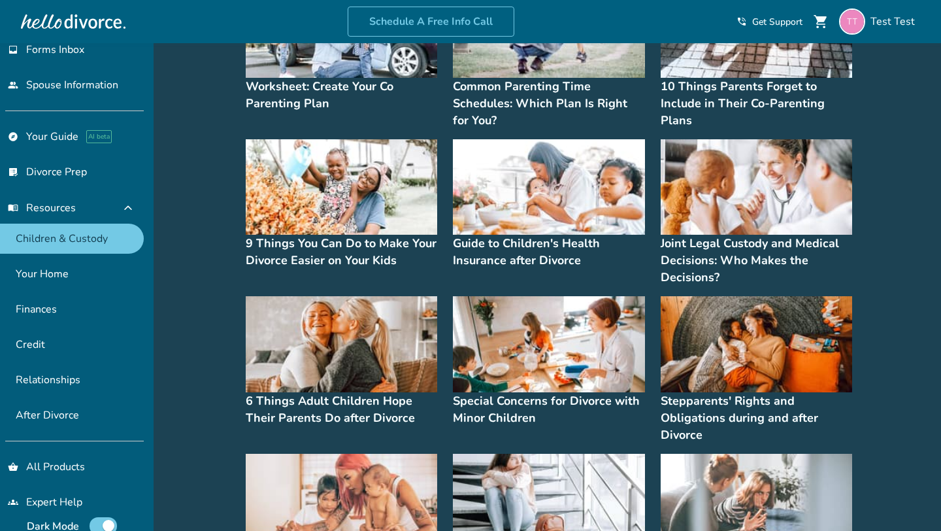
scroll to position [180, 0]
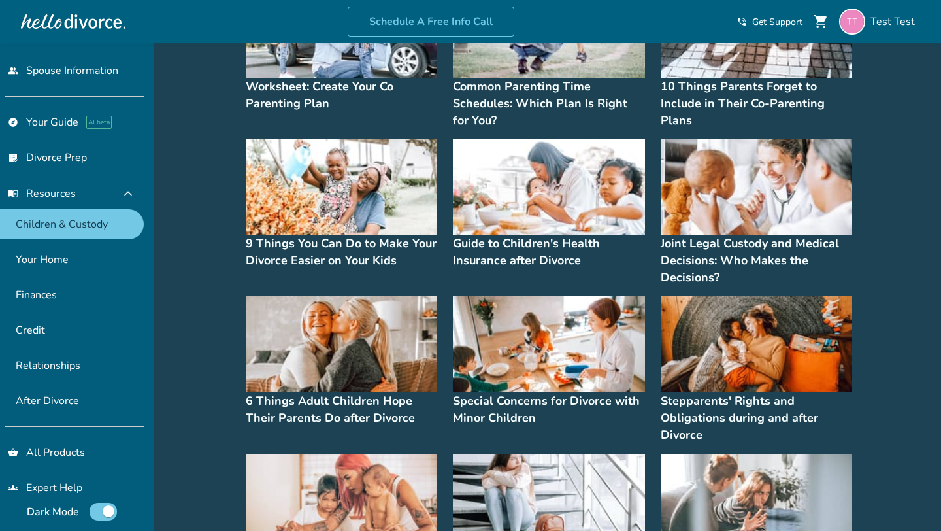
click at [87, 412] on div "flag_2 Your Divorce Step 1 : Petition Step 2 : Finances Step 3 : Agreement inbo…" at bounding box center [77, 287] width 154 height 488
click at [83, 401] on link "After Divorce" at bounding box center [72, 401] width 144 height 30
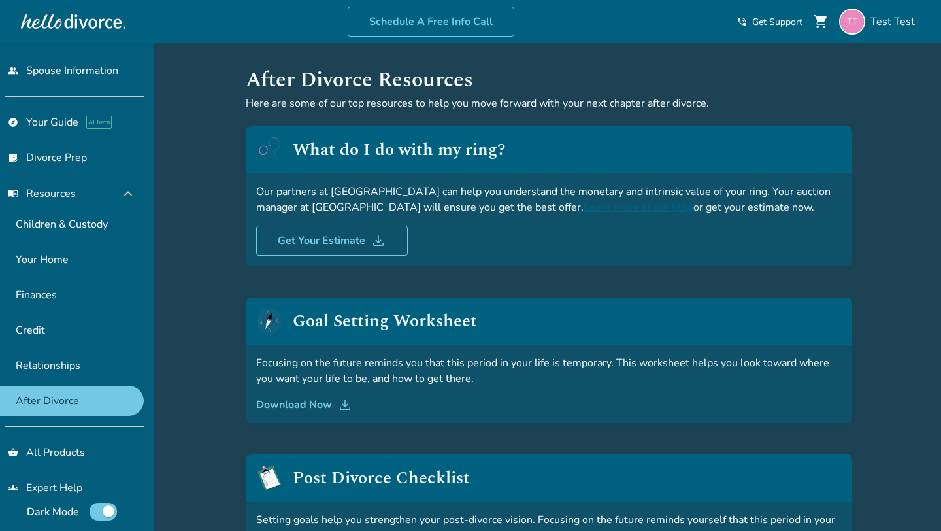
click at [764, 22] on span "Get Support" at bounding box center [777, 22] width 50 height 12
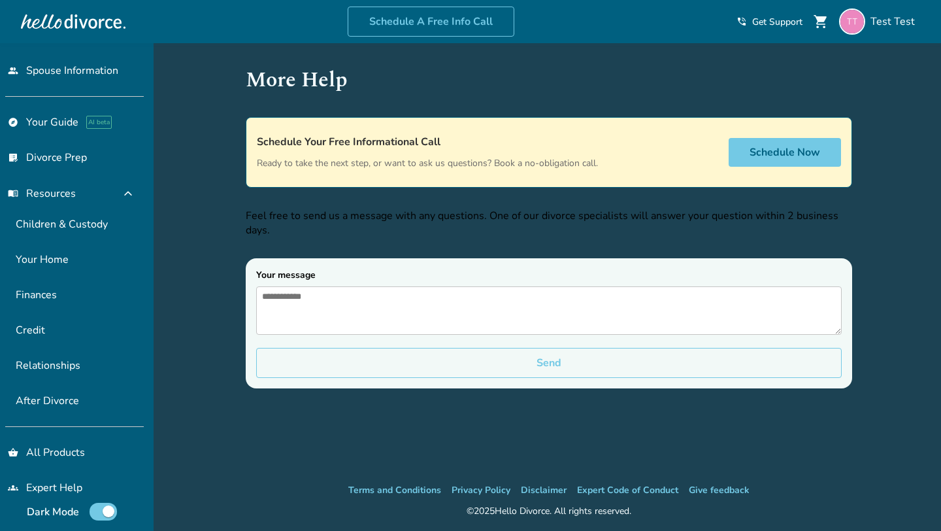
click at [243, 184] on div "More Help Schedule Your Free Informational Call Ready to take the next step, or…" at bounding box center [548, 262] width 627 height 439
